Goal: Transaction & Acquisition: Purchase product/service

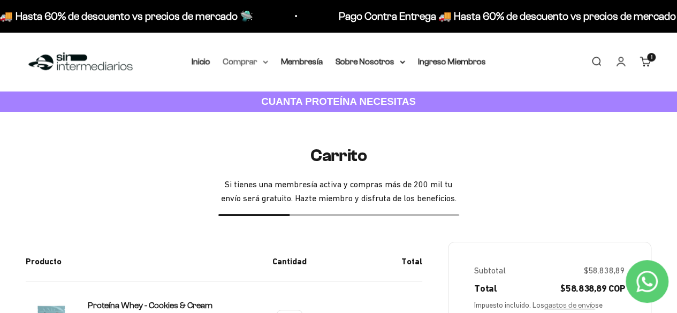
click at [259, 59] on summary "Comprar" at bounding box center [245, 62] width 45 height 14
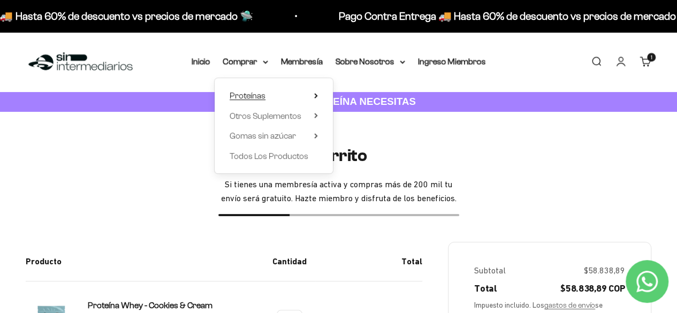
click at [258, 99] on span "Proteínas" at bounding box center [248, 95] width 36 height 9
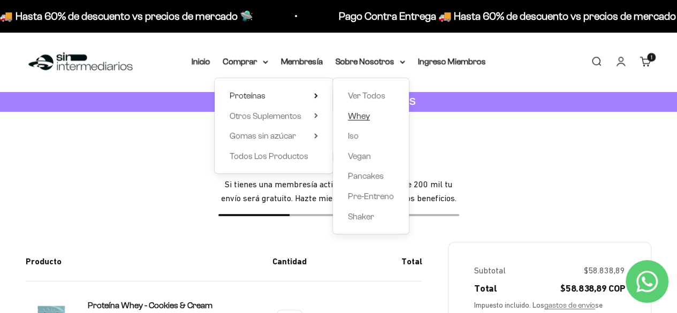
click at [363, 116] on span "Whey" at bounding box center [359, 115] width 22 height 9
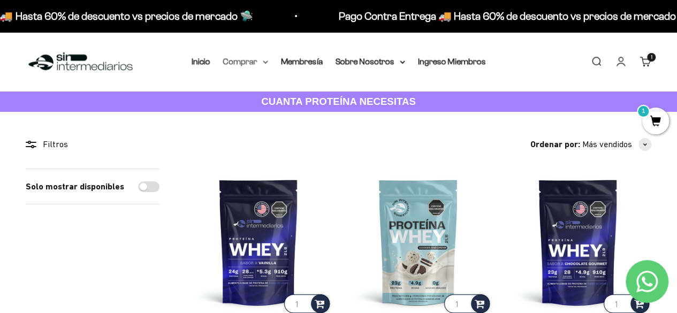
click at [248, 64] on summary "Comprar" at bounding box center [245, 62] width 45 height 14
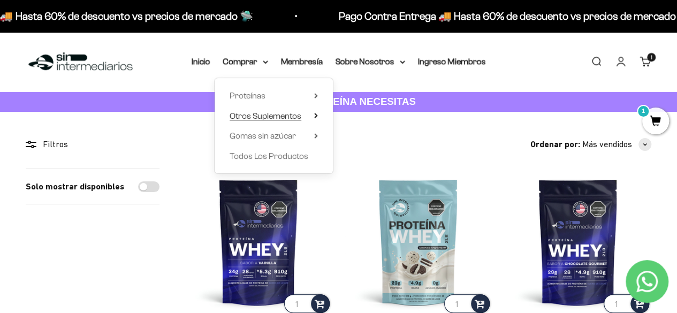
click at [272, 116] on span "Otros Suplementos" at bounding box center [266, 115] width 72 height 9
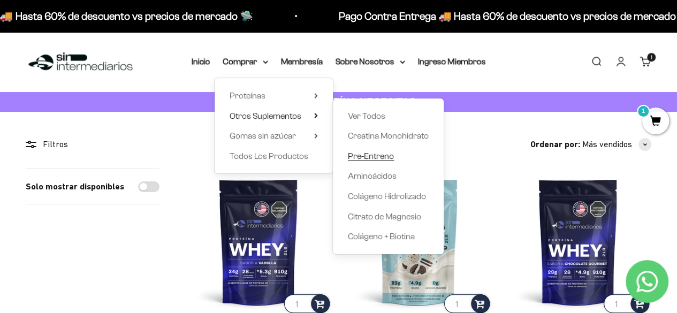
click at [378, 156] on span "Pre-Entreno" at bounding box center [371, 155] width 46 height 9
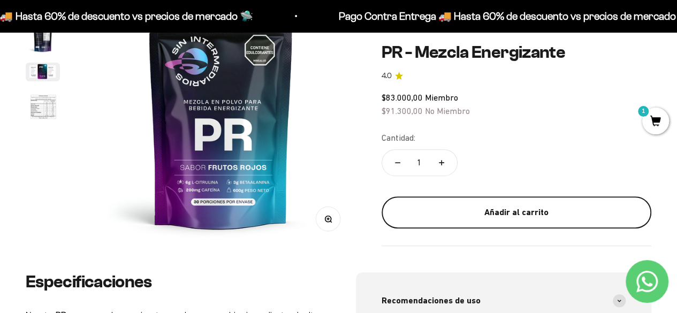
click at [502, 216] on div "Añadir al carrito" at bounding box center [516, 213] width 227 height 14
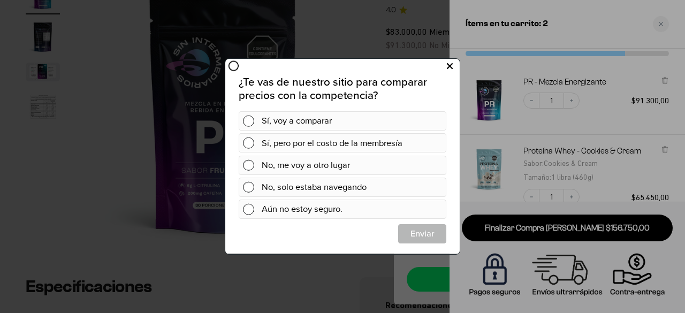
click at [451, 63] on icon at bounding box center [450, 66] width 6 height 14
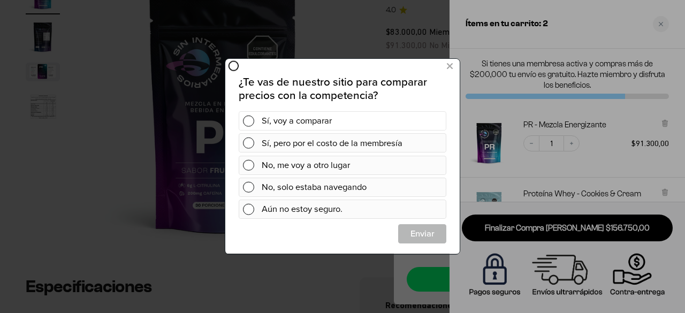
click at [242, 118] on div "Sí, voy a comparar" at bounding box center [343, 120] width 208 height 19
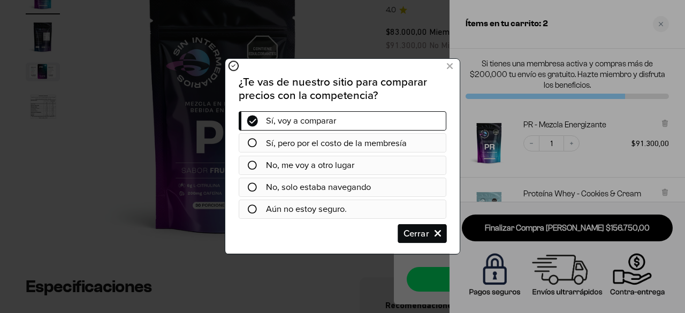
click at [417, 230] on span "Cerrar" at bounding box center [422, 233] width 47 height 19
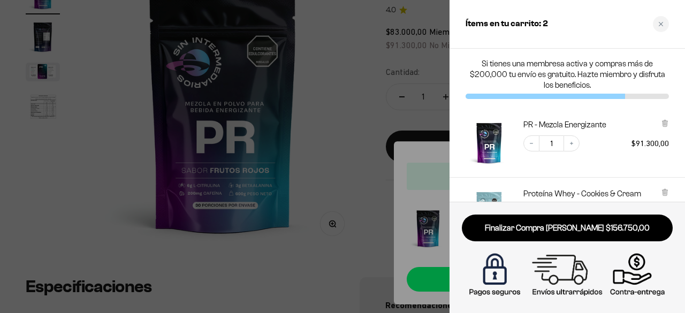
click at [405, 35] on div at bounding box center [342, 156] width 685 height 313
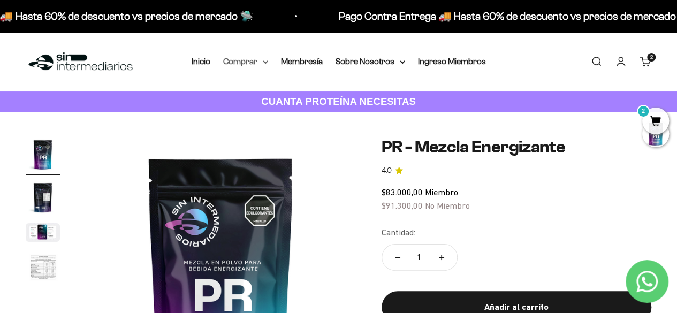
click at [249, 58] on summary "Comprar" at bounding box center [245, 62] width 45 height 14
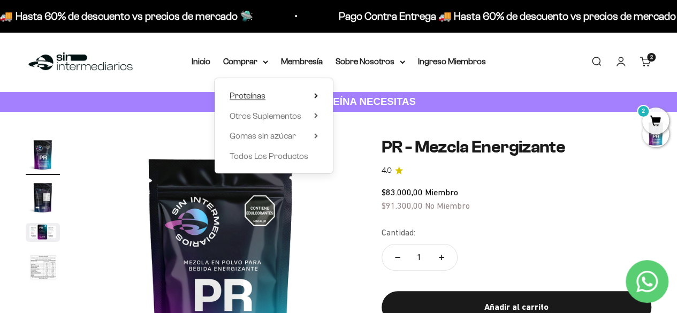
click at [268, 96] on summary "Proteínas" at bounding box center [274, 96] width 88 height 14
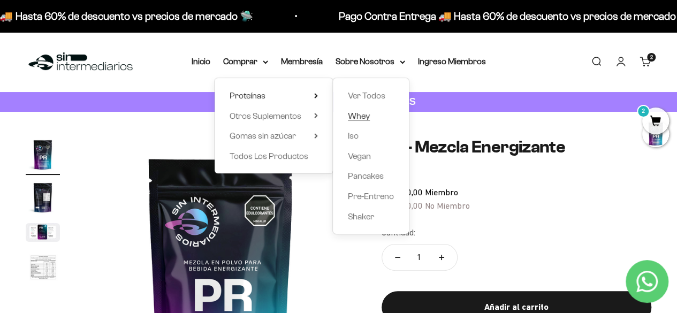
click at [353, 122] on span "Whey" at bounding box center [359, 116] width 22 height 14
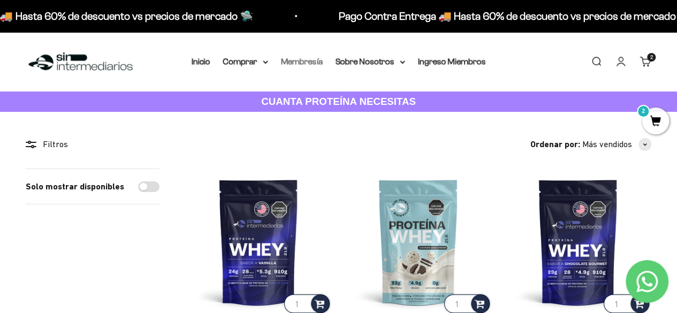
click at [303, 63] on link "Membresía" at bounding box center [302, 61] width 42 height 9
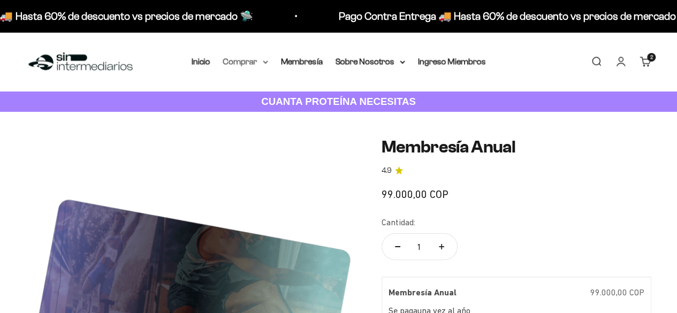
click at [248, 55] on summary "Comprar" at bounding box center [245, 62] width 45 height 14
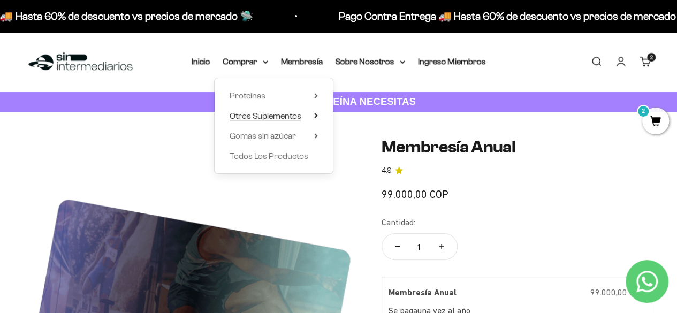
click at [314, 116] on summary "Otros Suplementos" at bounding box center [274, 116] width 88 height 14
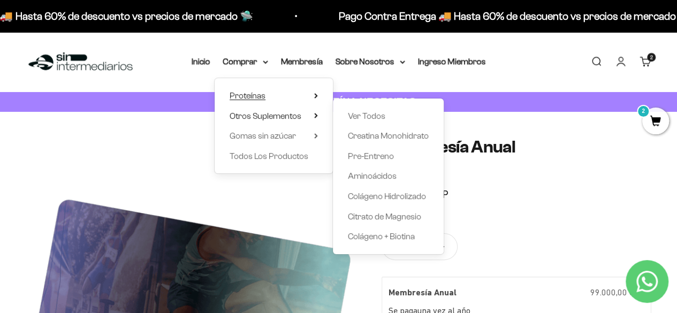
click at [314, 97] on icon at bounding box center [316, 95] width 4 height 5
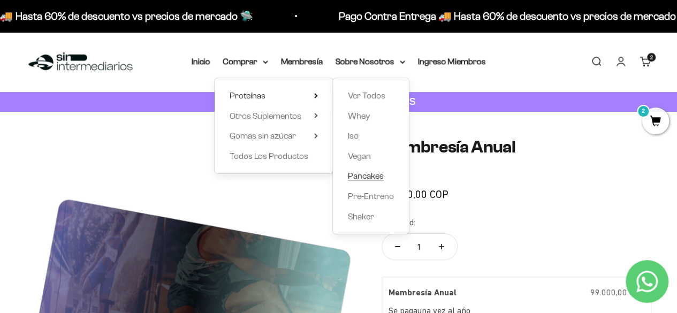
click at [368, 172] on span "Pancakes" at bounding box center [366, 175] width 36 height 9
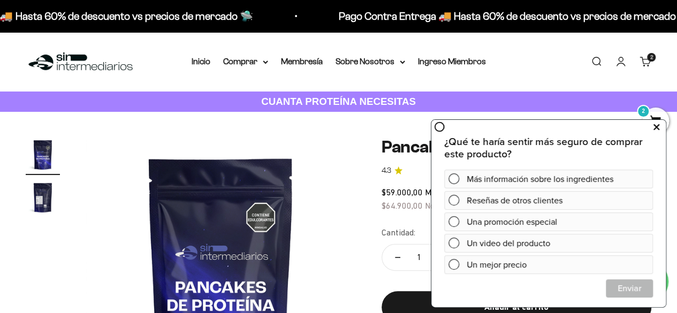
click at [650, 128] on button at bounding box center [656, 126] width 19 height 17
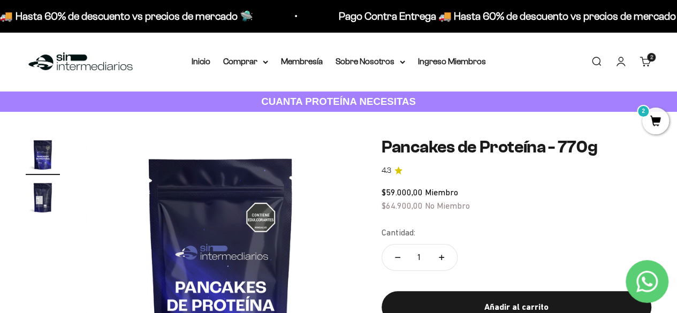
click at [648, 120] on span "2" at bounding box center [655, 121] width 27 height 27
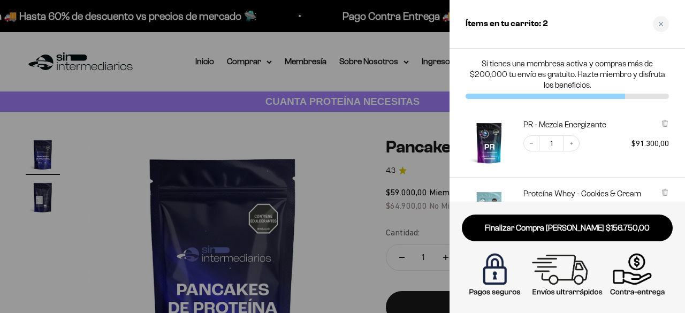
click at [322, 72] on div at bounding box center [342, 156] width 685 height 313
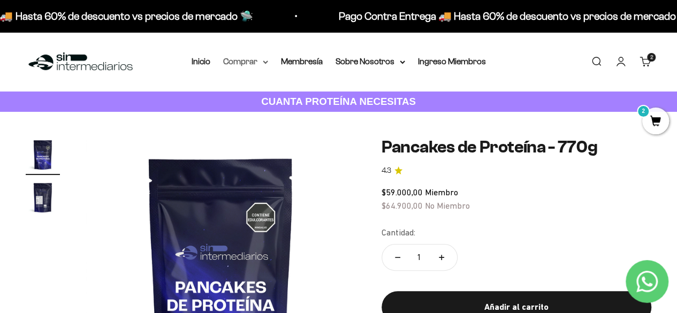
click at [252, 65] on summary "Comprar" at bounding box center [245, 62] width 45 height 14
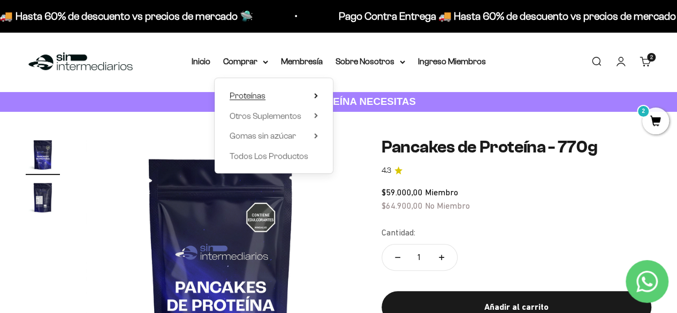
click at [279, 101] on summary "Proteínas" at bounding box center [274, 96] width 88 height 14
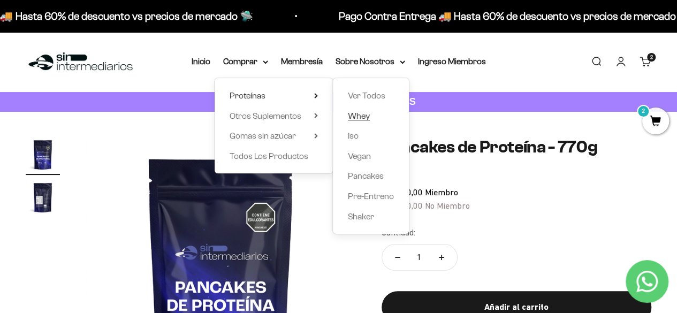
click at [363, 115] on span "Whey" at bounding box center [359, 115] width 22 height 9
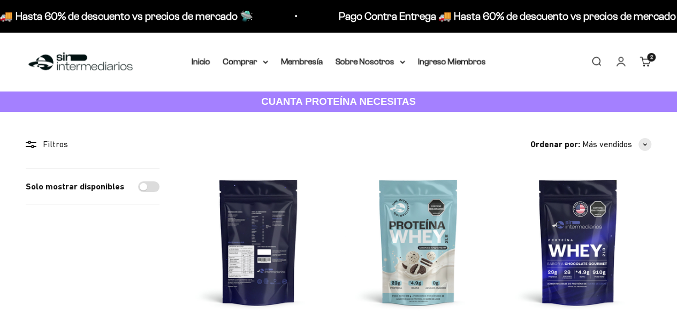
scroll to position [107, 0]
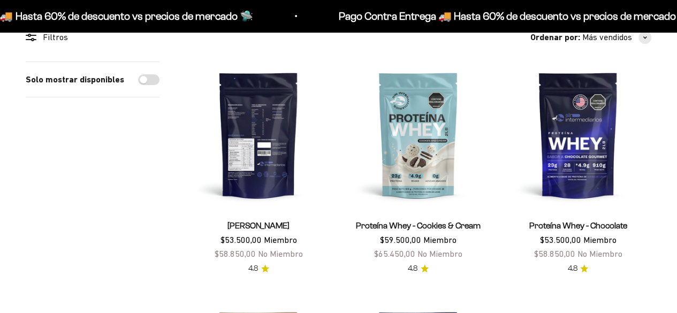
click at [262, 164] on img at bounding box center [258, 135] width 147 height 147
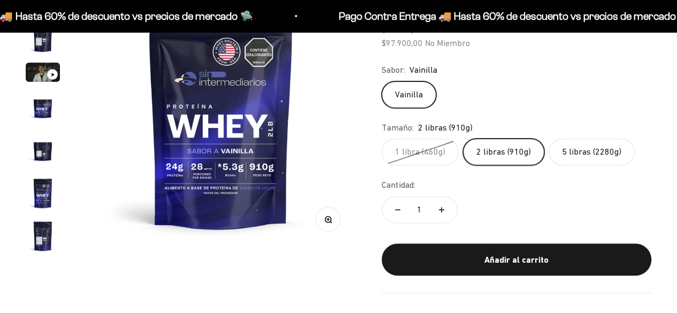
click at [495, 155] on label "2 libras (910g)" at bounding box center [503, 152] width 81 height 27
click at [382, 139] on input "2 libras (910g)" at bounding box center [381, 138] width 1 height 1
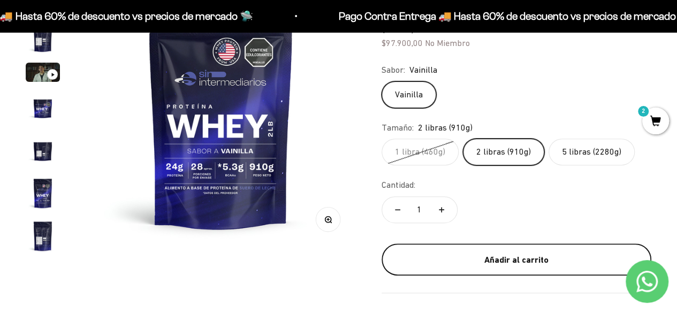
click at [491, 262] on div "Añadir al carrito" at bounding box center [516, 260] width 227 height 14
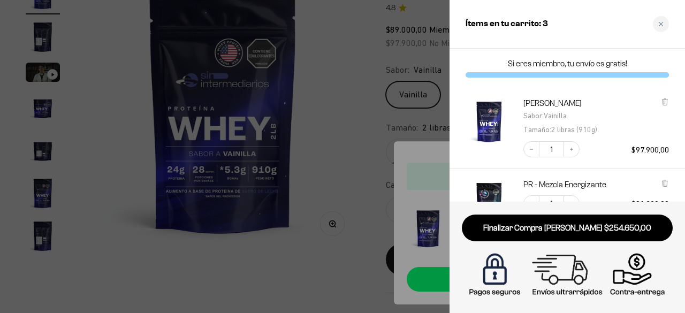
click at [331, 52] on div at bounding box center [342, 156] width 685 height 313
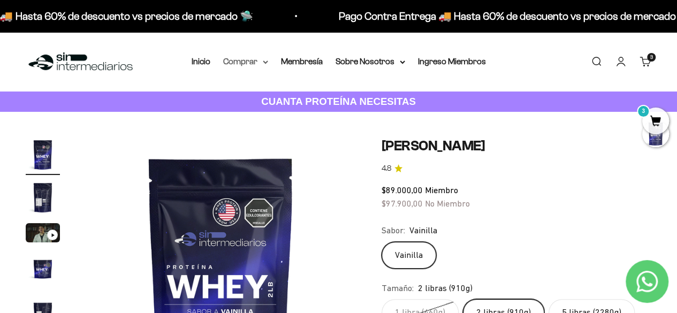
click at [260, 62] on summary "Comprar" at bounding box center [245, 62] width 45 height 14
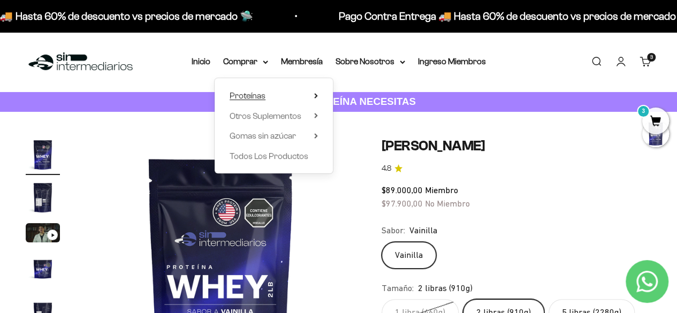
click at [268, 95] on summary "Proteínas" at bounding box center [274, 96] width 88 height 14
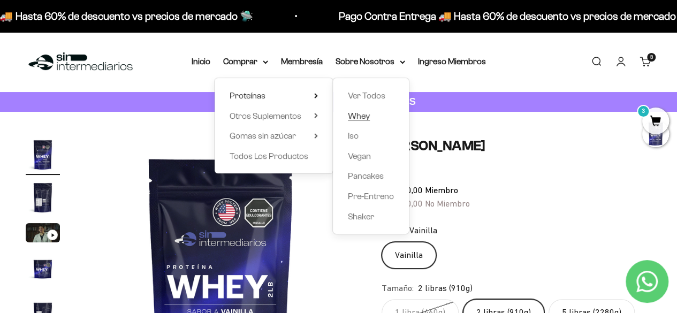
click at [362, 116] on span "Whey" at bounding box center [359, 115] width 22 height 9
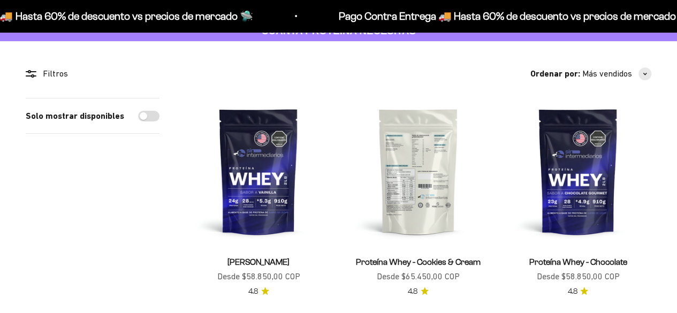
scroll to position [107, 0]
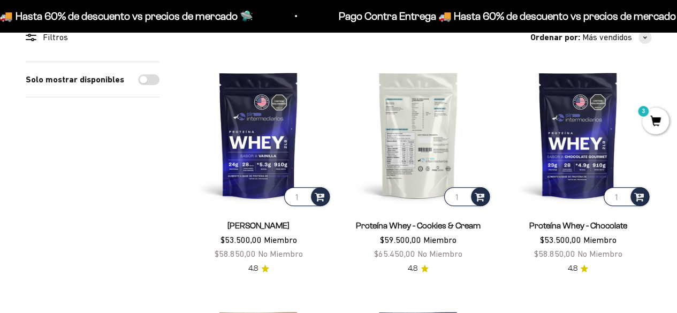
click at [444, 160] on img at bounding box center [418, 135] width 147 height 147
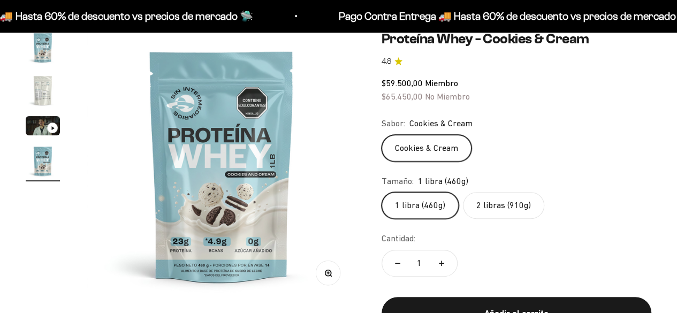
click at [516, 204] on label "2 libras (910g)" at bounding box center [503, 205] width 81 height 27
click at [382, 192] on input "2 libras (910g)" at bounding box center [381, 192] width 1 height 1
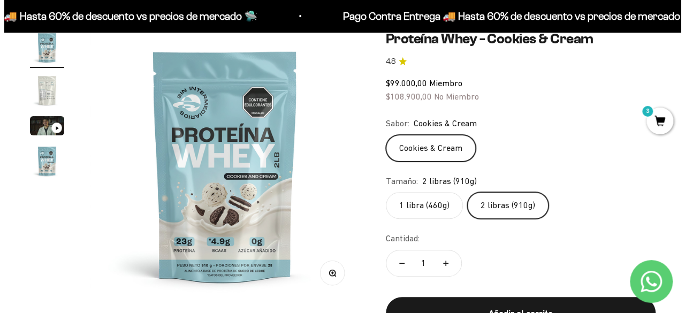
scroll to position [214, 0]
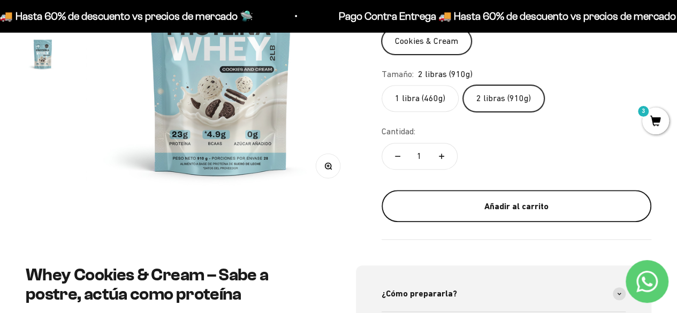
click at [511, 209] on div "Añadir al carrito" at bounding box center [516, 207] width 227 height 14
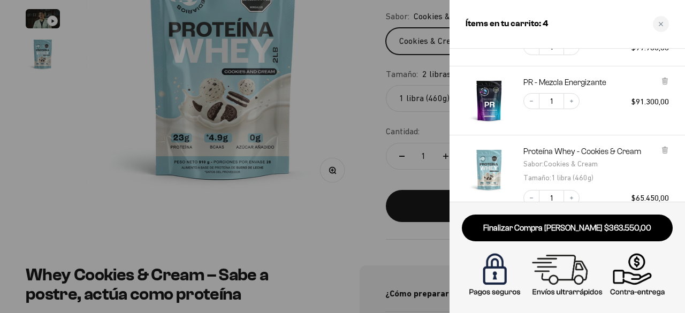
scroll to position [291, 0]
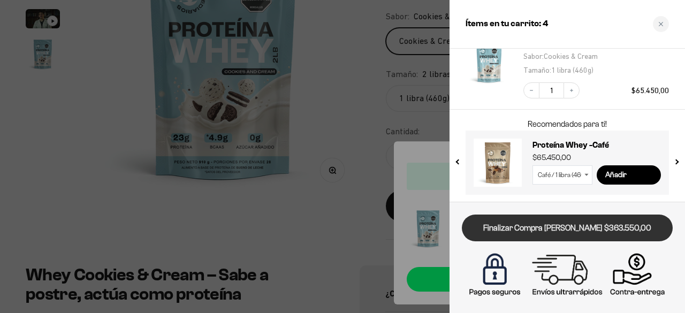
click at [605, 227] on link "Finalizar Compra [PERSON_NAME] $363.550,00" at bounding box center [567, 228] width 211 height 27
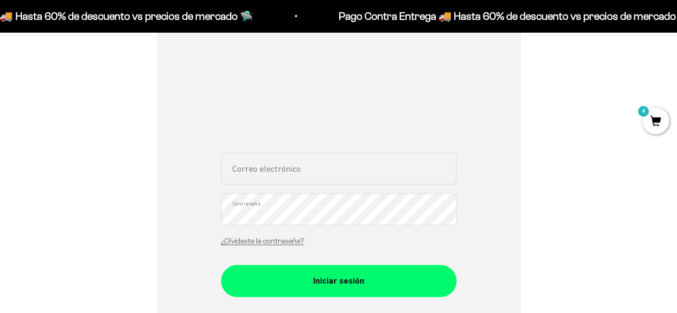
scroll to position [161, 0]
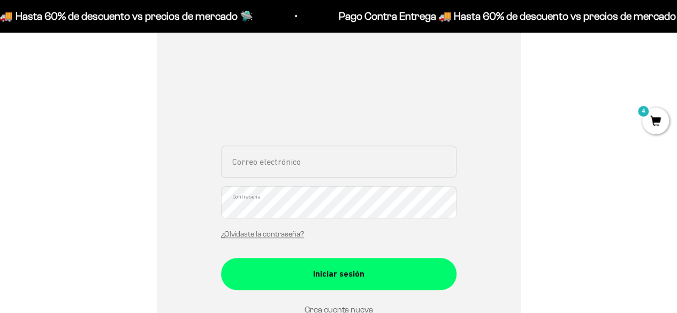
click at [323, 170] on input "Correo electrónico" at bounding box center [338, 162] width 235 height 32
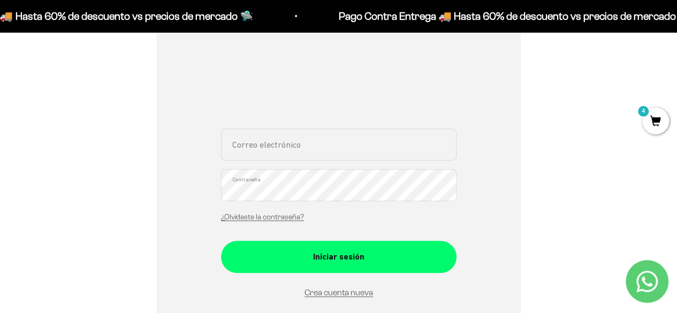
type input "Luisvalencia0105@gmail.com"
click at [221, 241] on button "Iniciar sesión" at bounding box center [338, 257] width 235 height 32
